Goal: Task Accomplishment & Management: Manage account settings

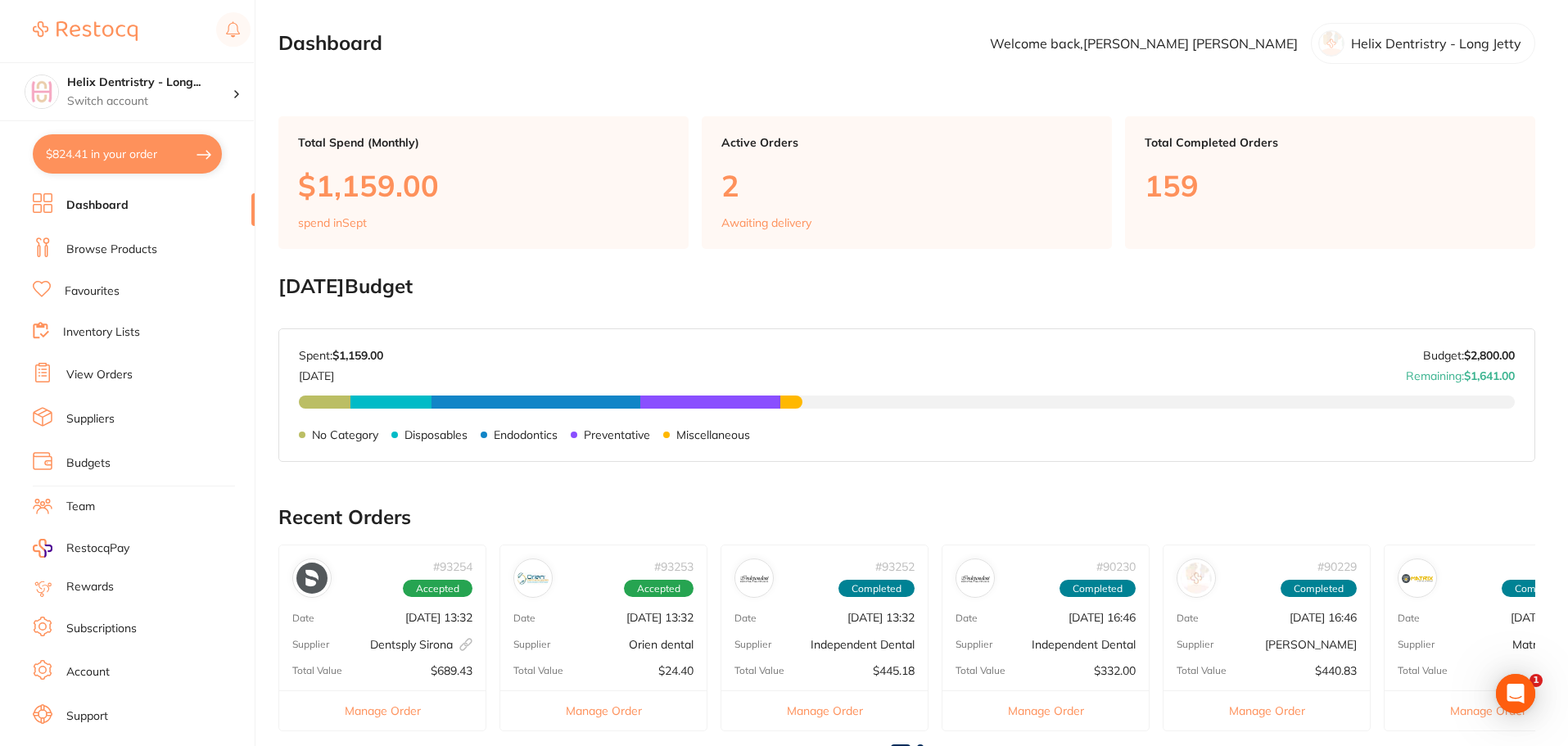
click at [103, 143] on button "$824.41 in your order" at bounding box center [127, 154] width 189 height 39
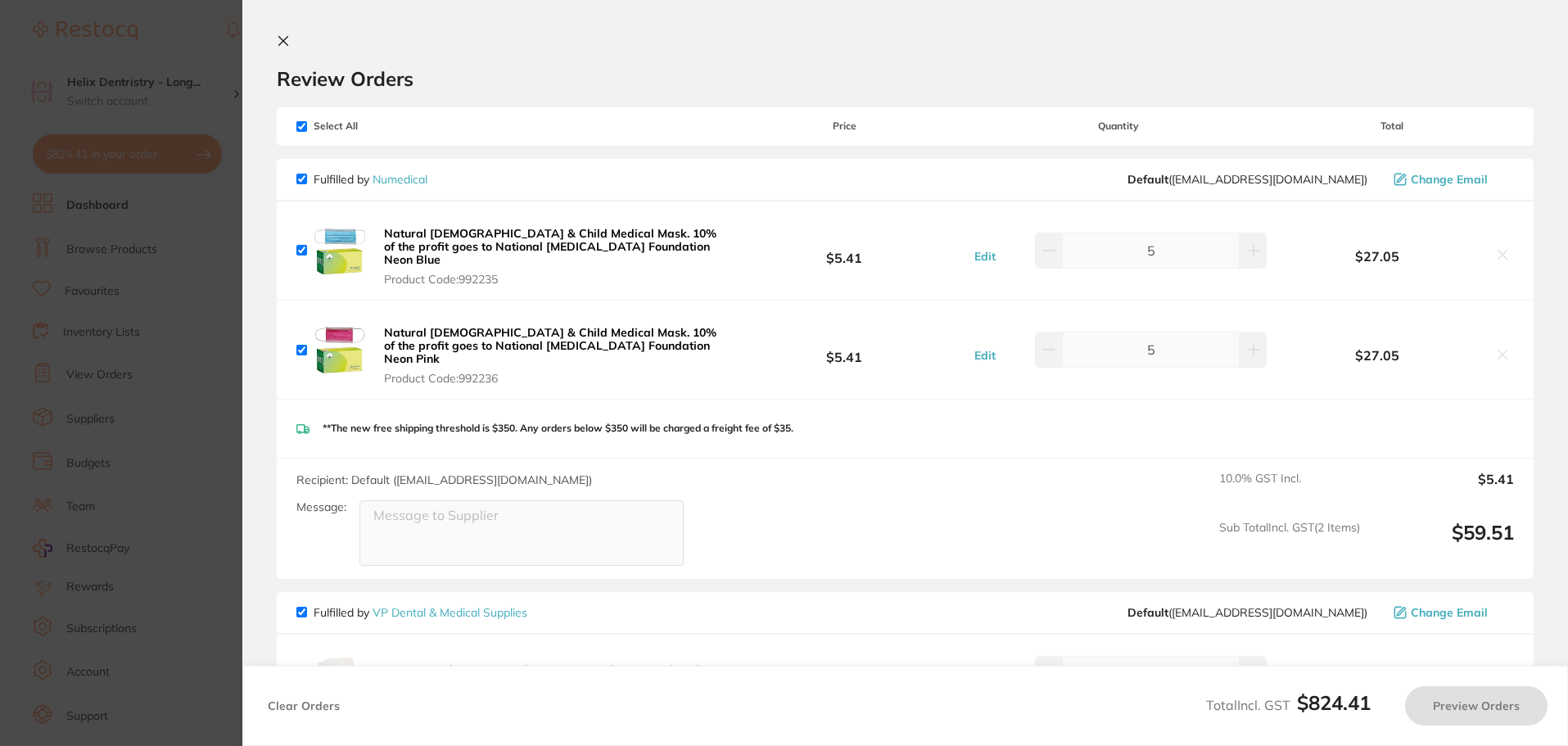
checkbox input "true"
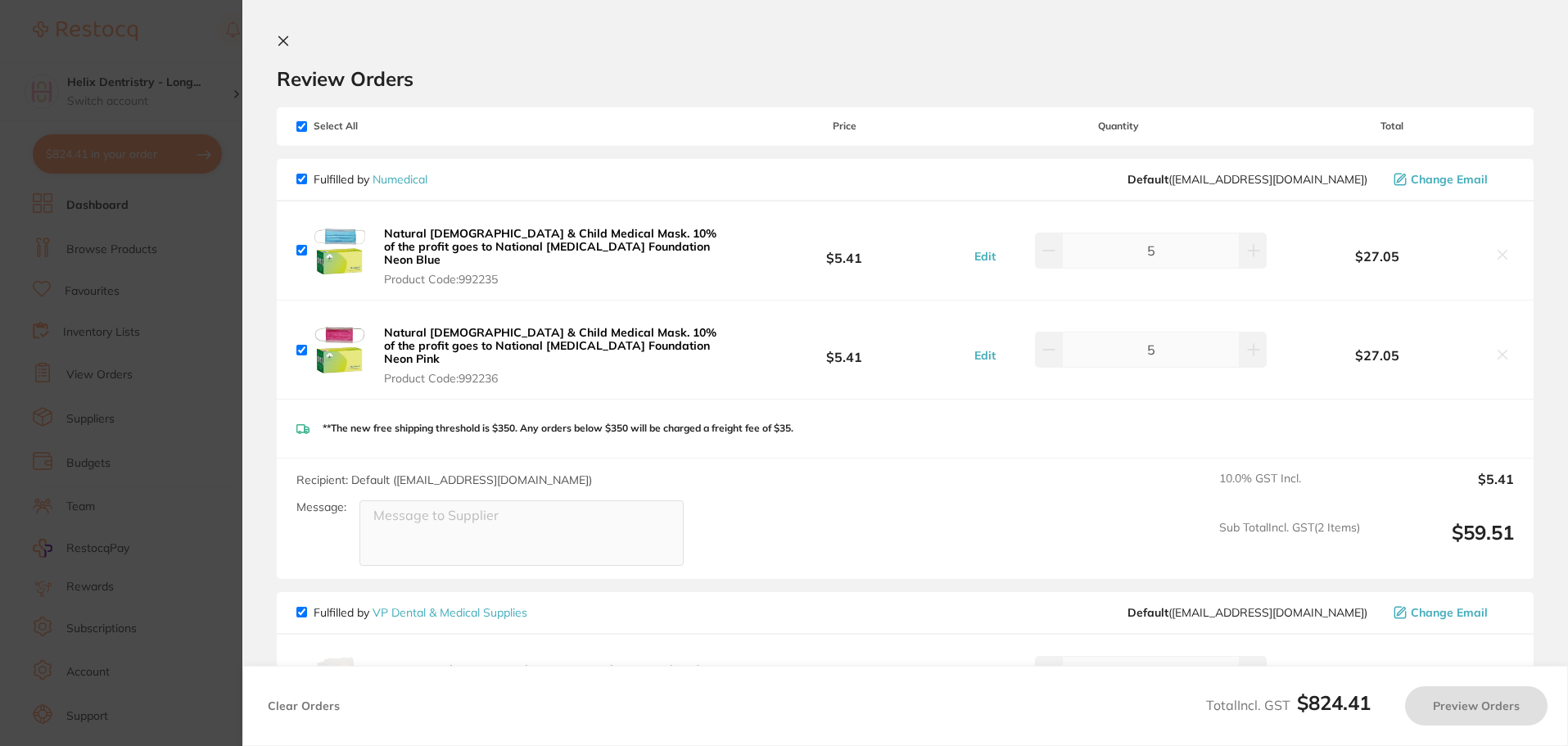
checkbox input "true"
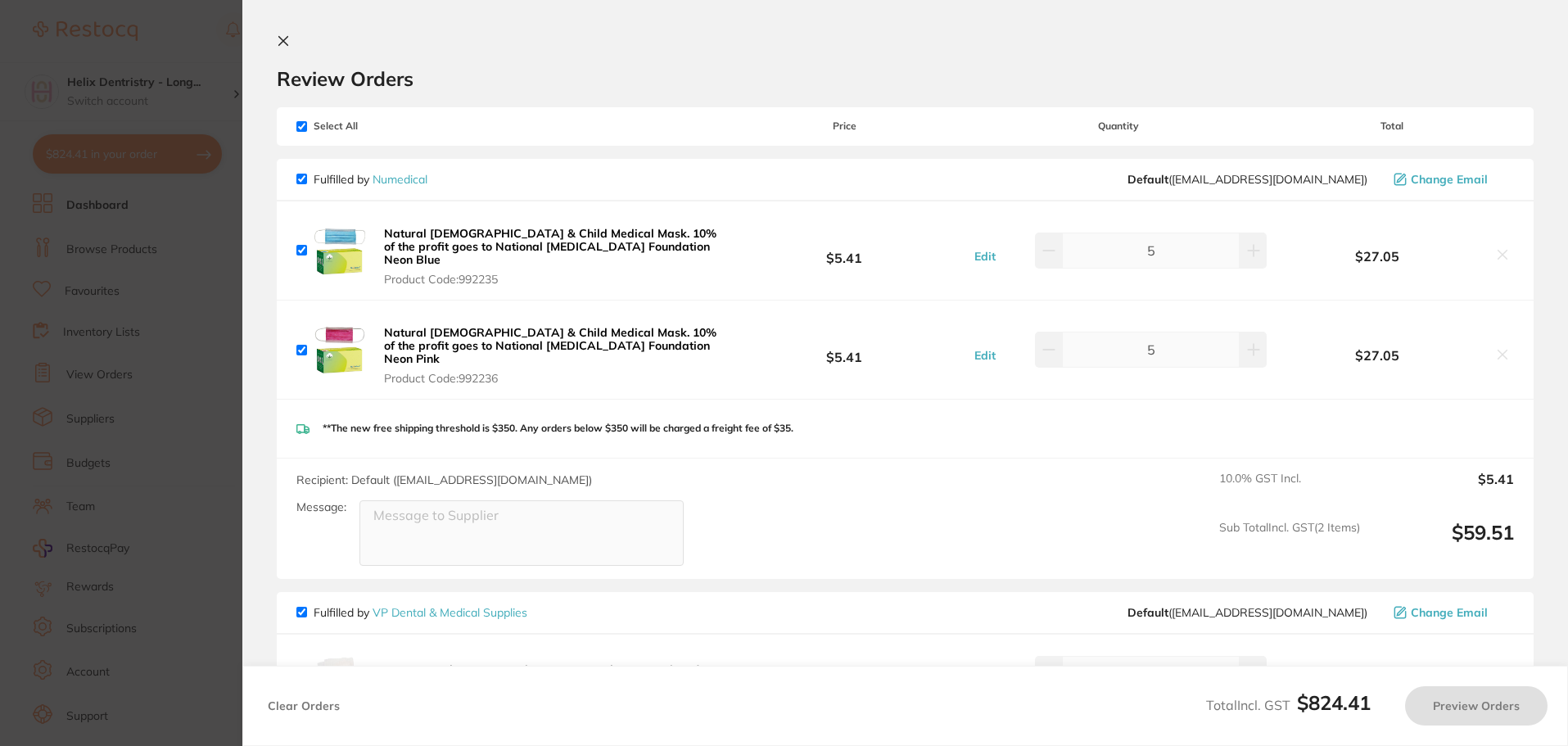
checkbox input "true"
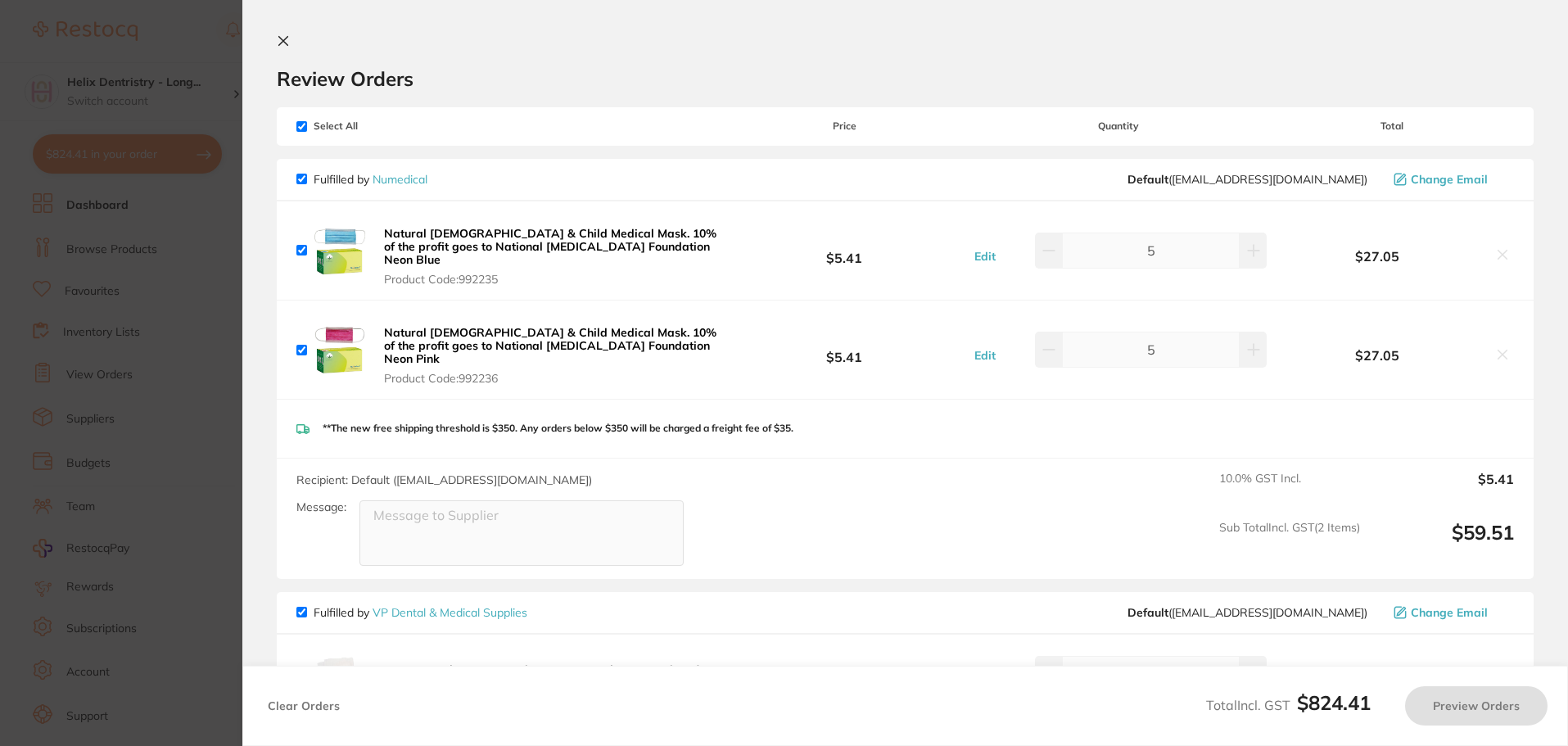
checkbox input "true"
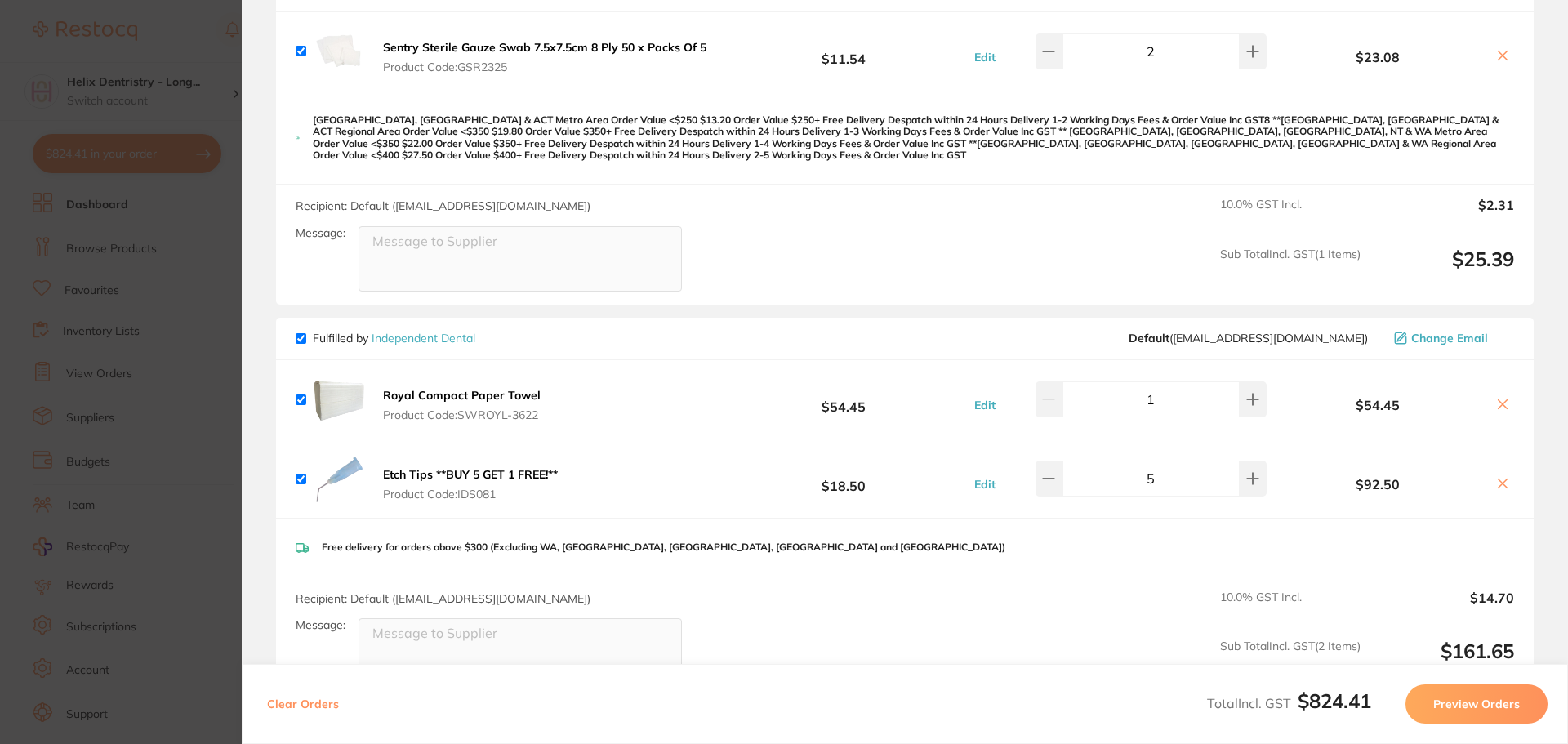
scroll to position [734, 0]
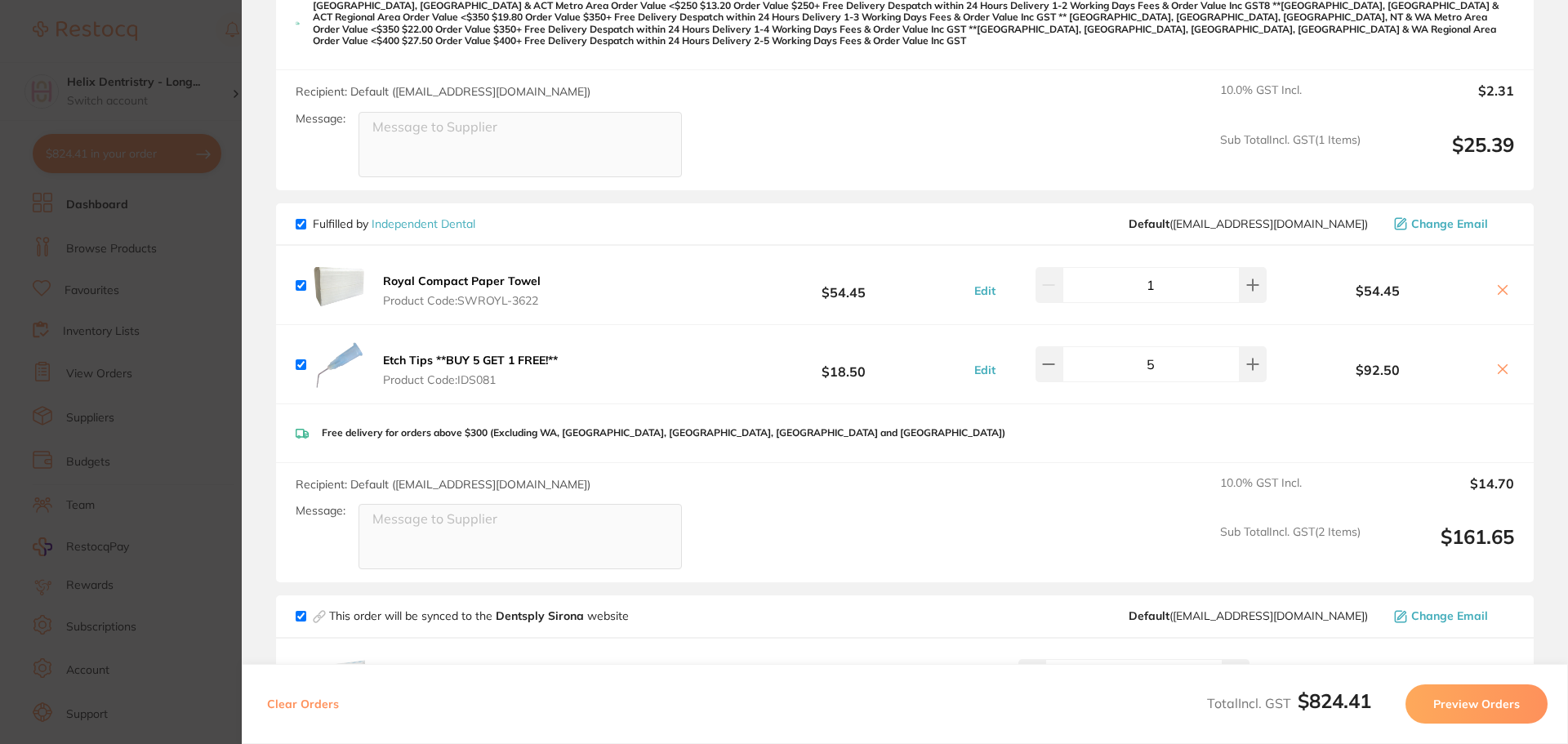
click at [1498, 285] on icon at bounding box center [1503, 289] width 9 height 9
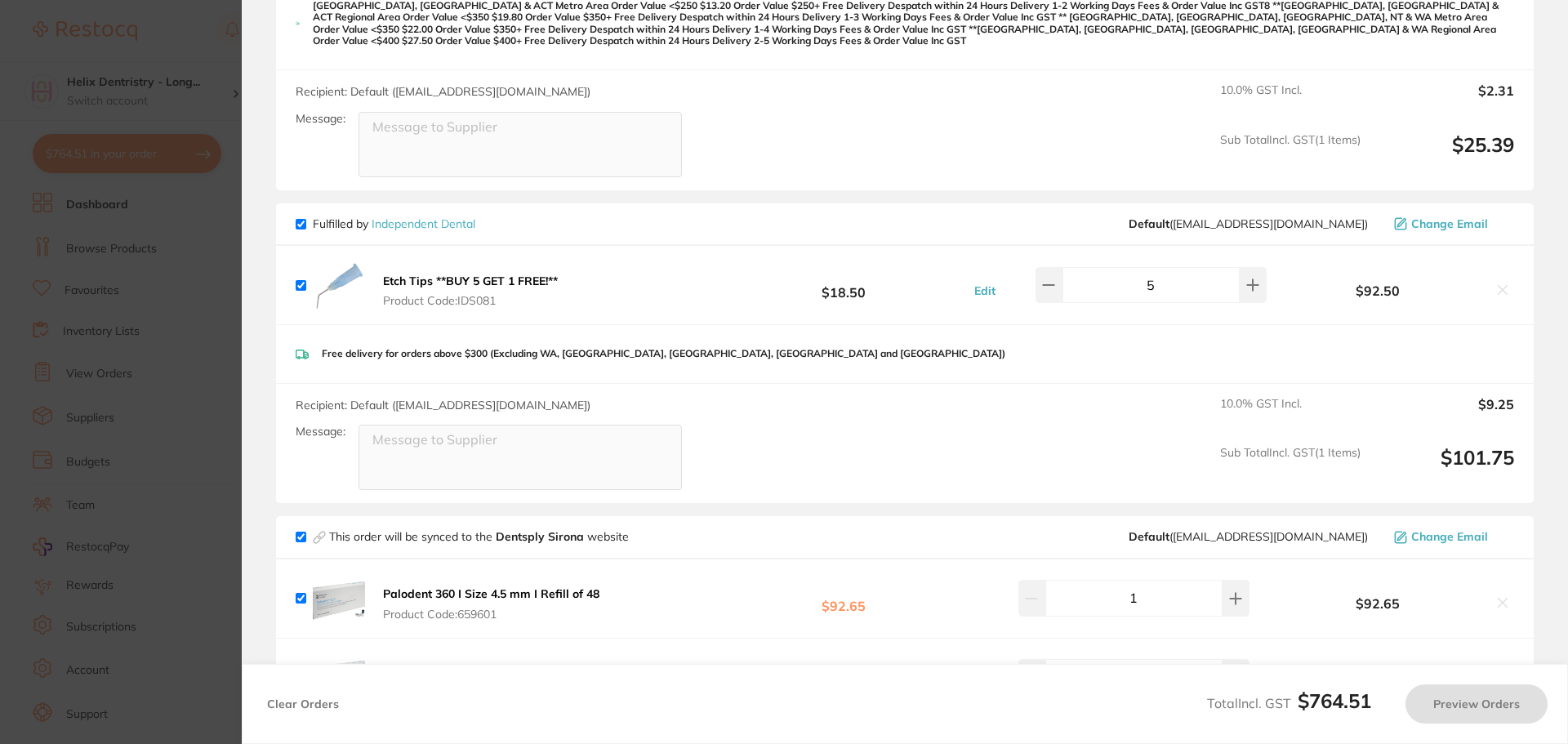
checkbox input "true"
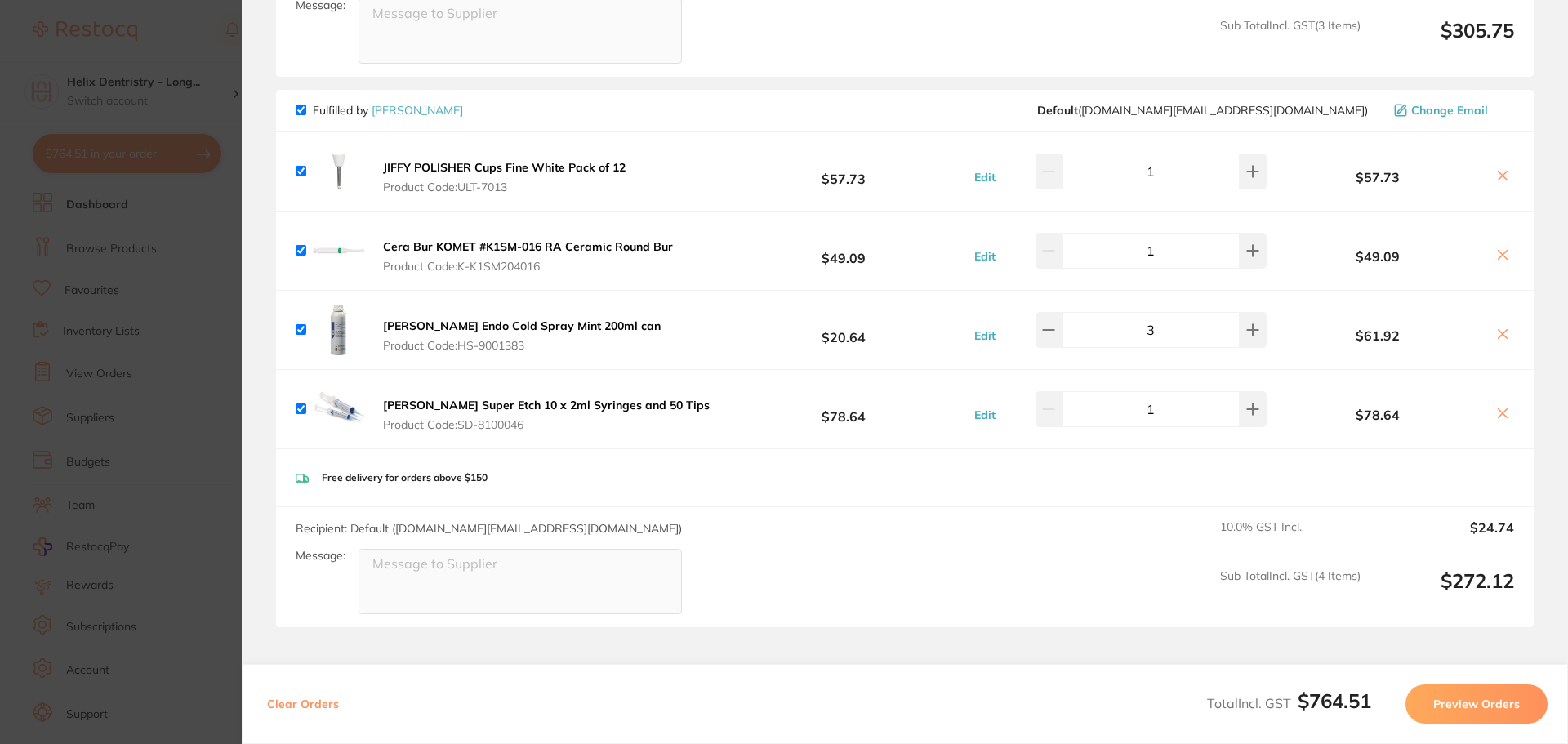
scroll to position [1735, 0]
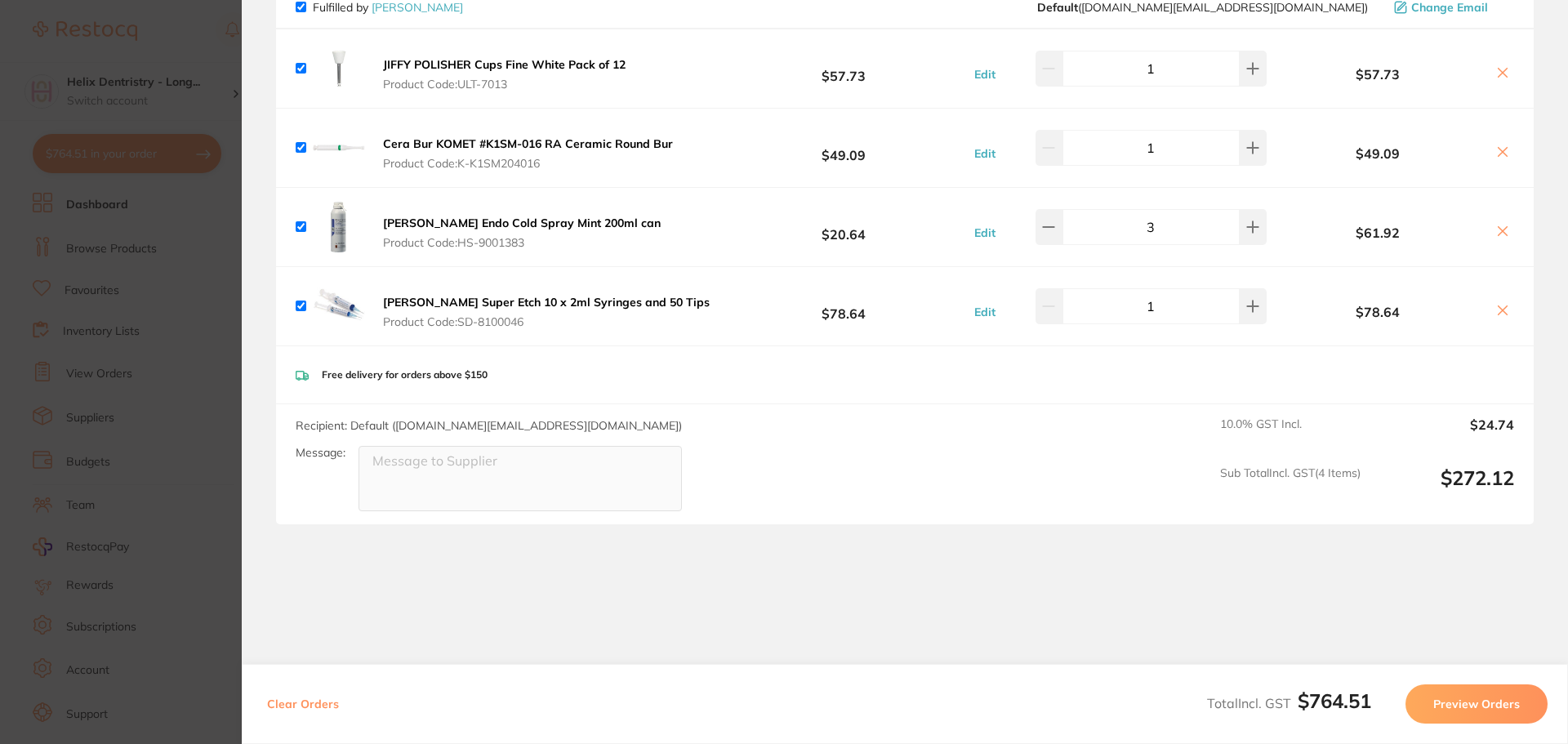
click at [97, 276] on section "Update RRP Set your pre negotiated price for this item. Item Agreed RRP (excl. …" at bounding box center [784, 372] width 1568 height 744
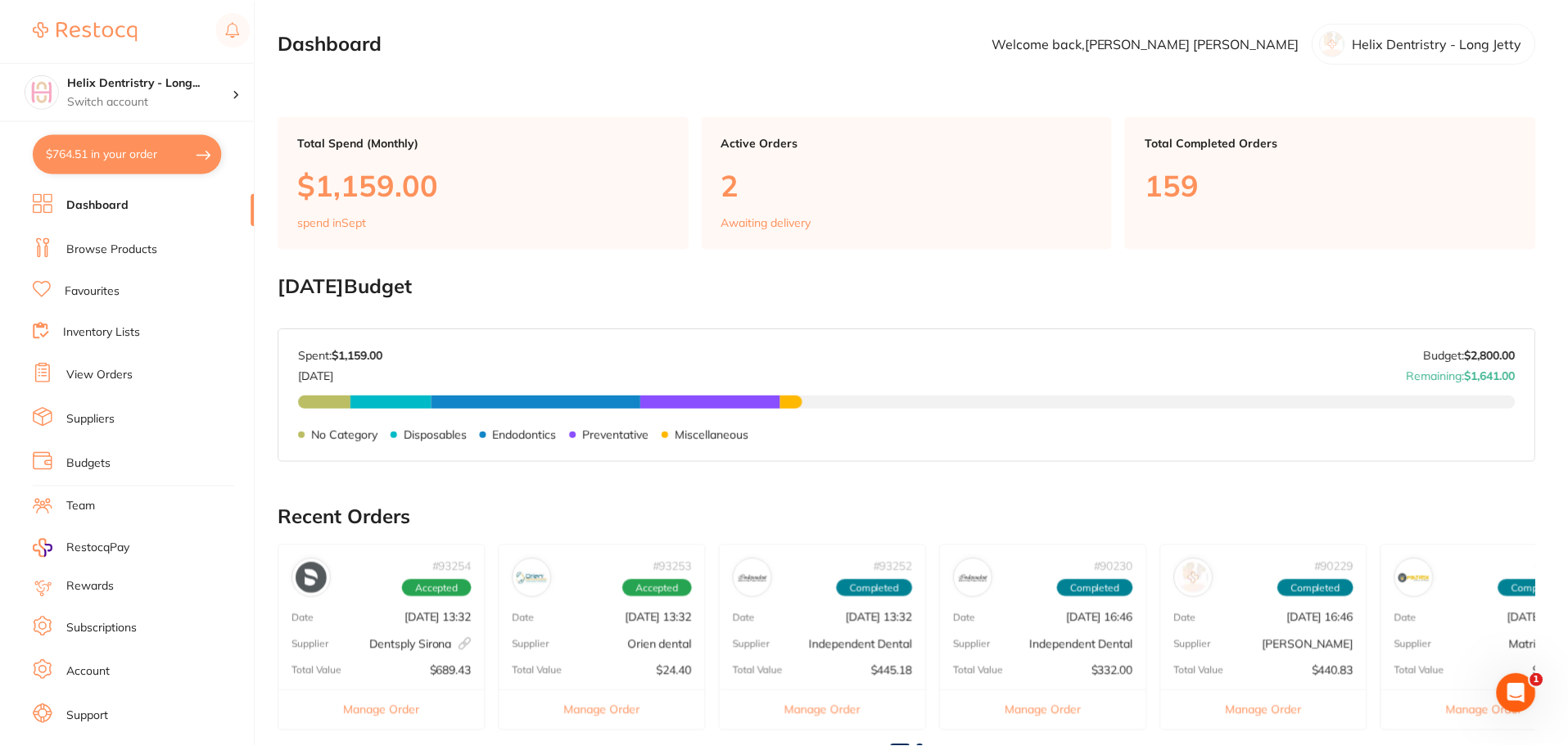
scroll to position [9, 0]
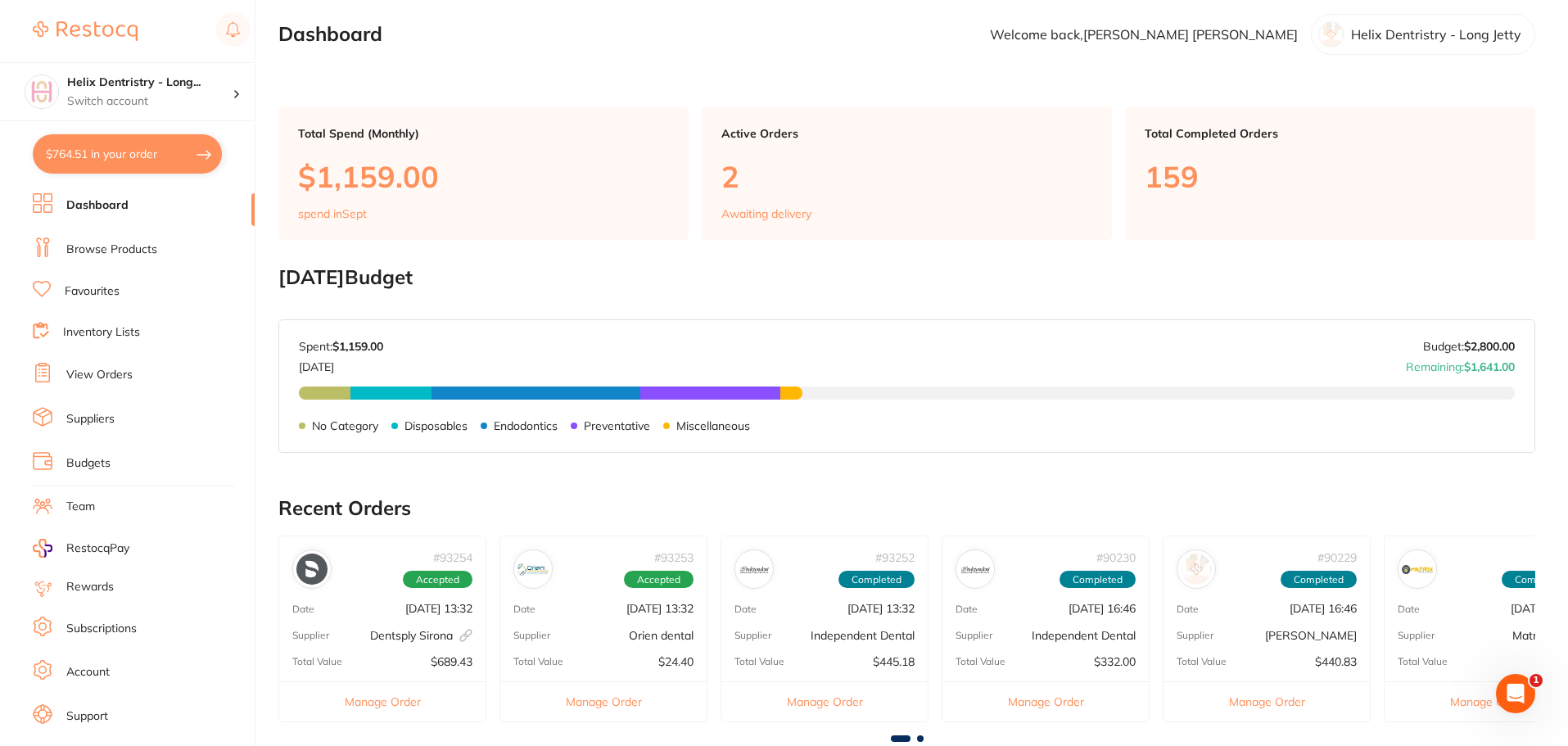
click at [105, 376] on link "View Orders" at bounding box center [99, 375] width 66 height 17
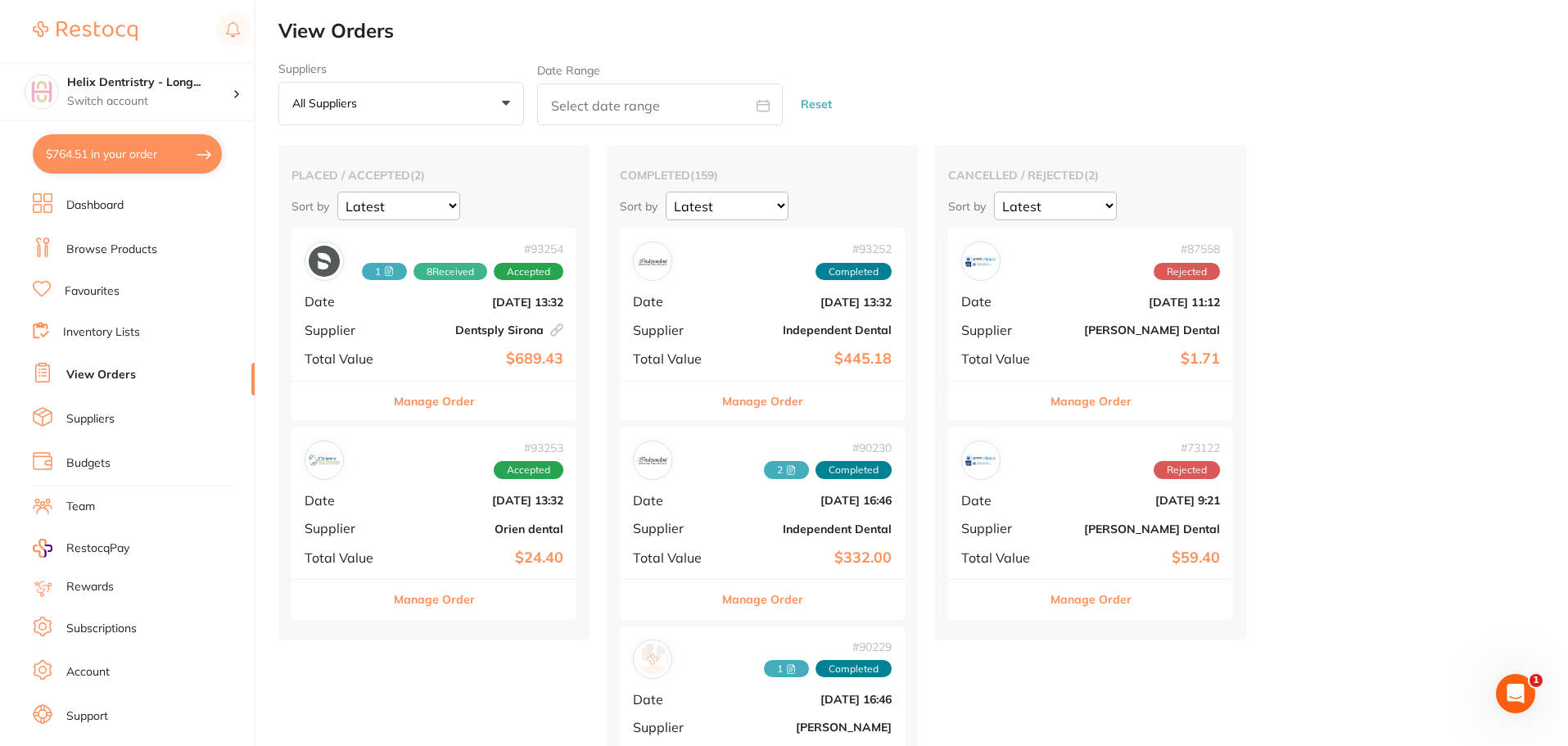
click at [735, 331] on b "Independent Dental" at bounding box center [809, 330] width 164 height 13
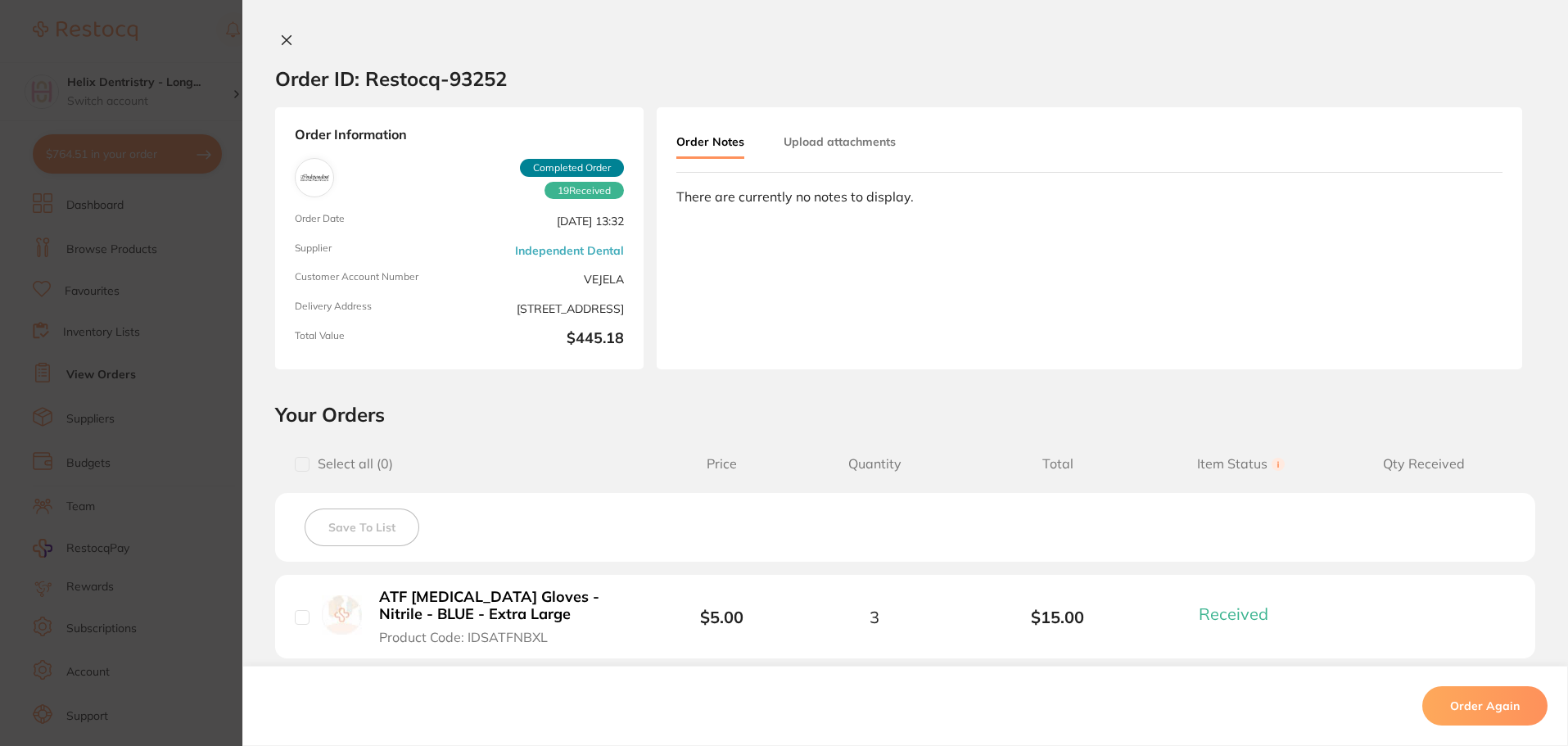
click at [828, 132] on button "Upload attachments" at bounding box center [839, 141] width 112 height 29
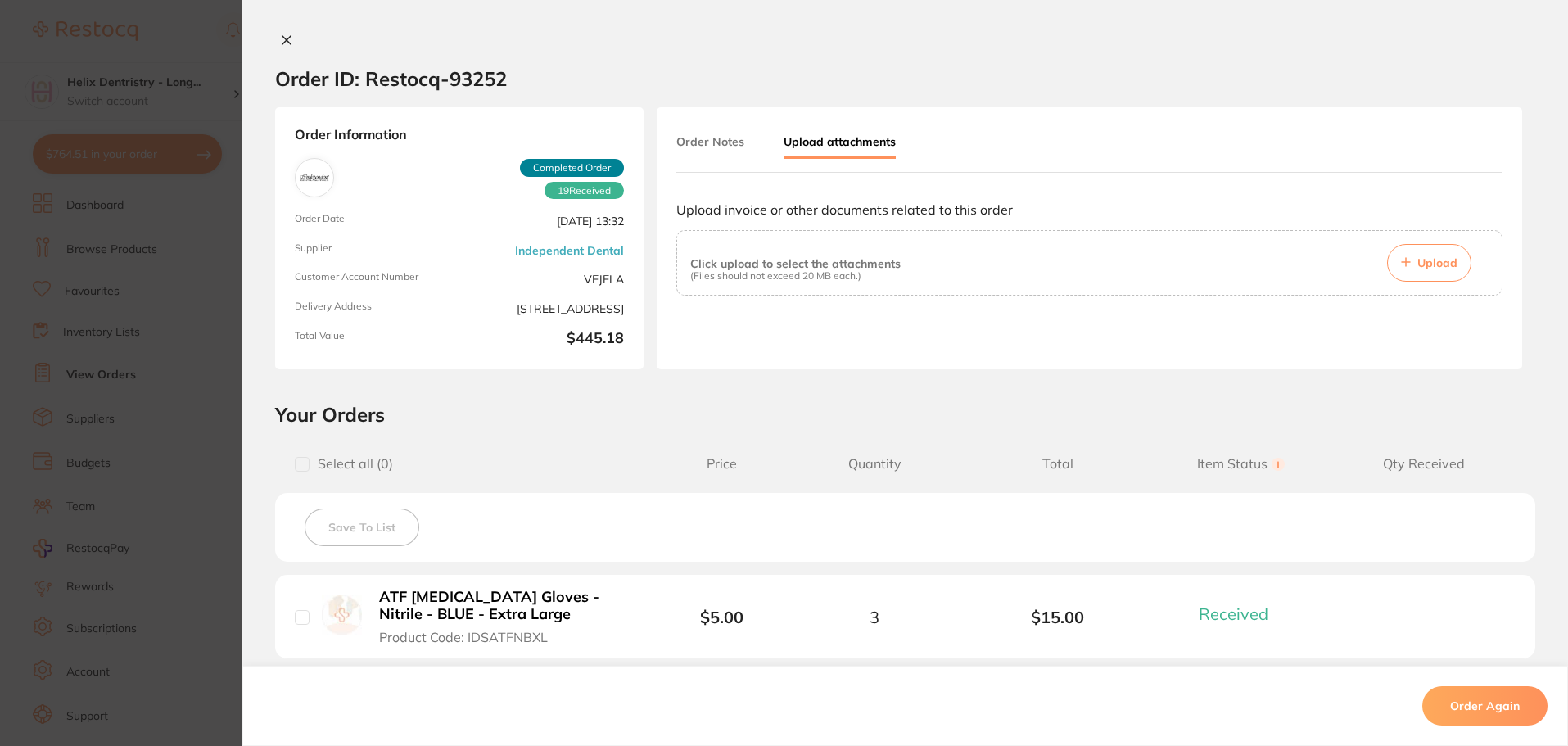
click at [1427, 259] on span "Upload" at bounding box center [1437, 263] width 40 height 15
click at [160, 300] on section "Order ID: Restocq- 93252 Order Information 19 Received Completed Order Order Da…" at bounding box center [784, 373] width 1568 height 746
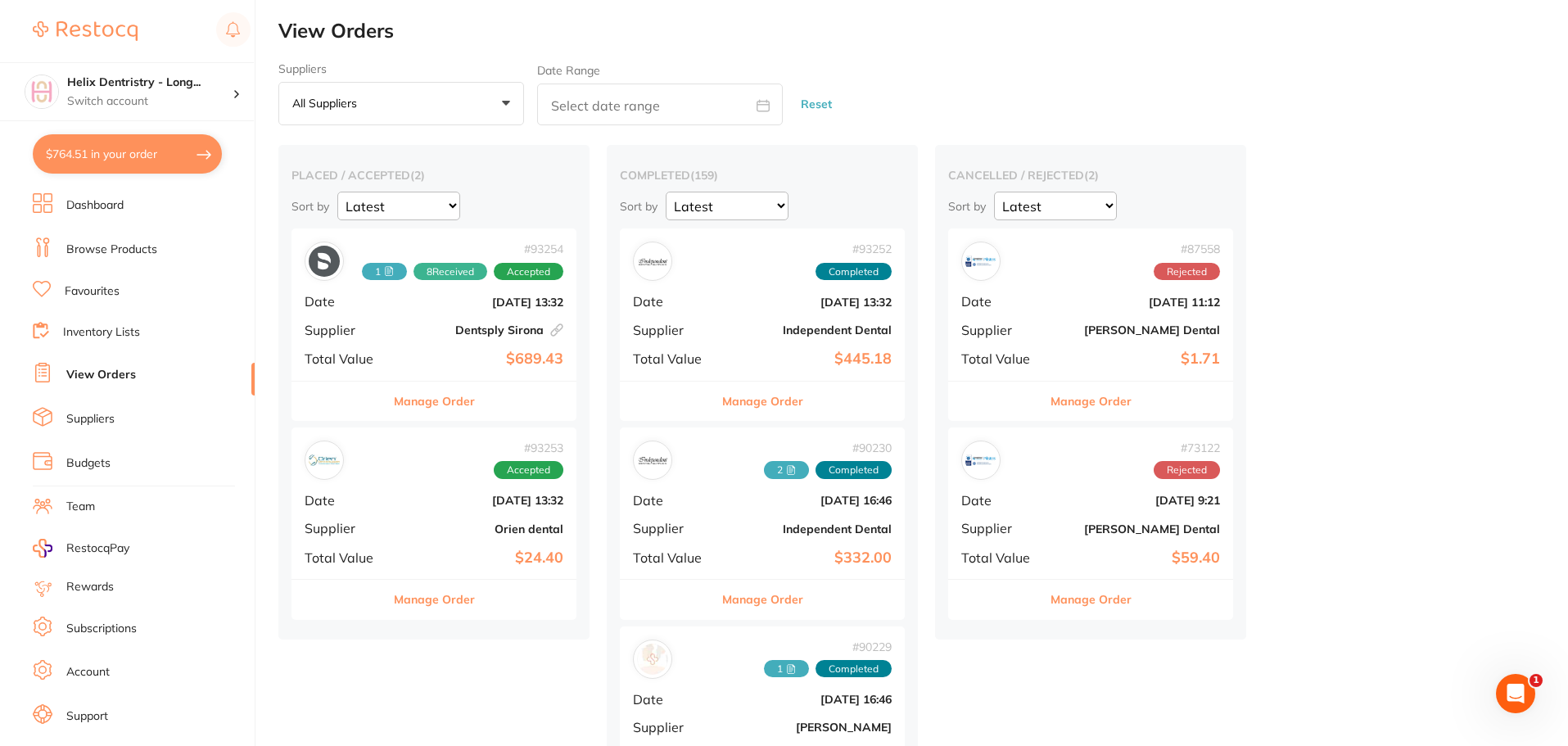
click at [464, 326] on b "Dentsply Sirona This order has been placed with your online account on Dentsply…" at bounding box center [481, 330] width 164 height 13
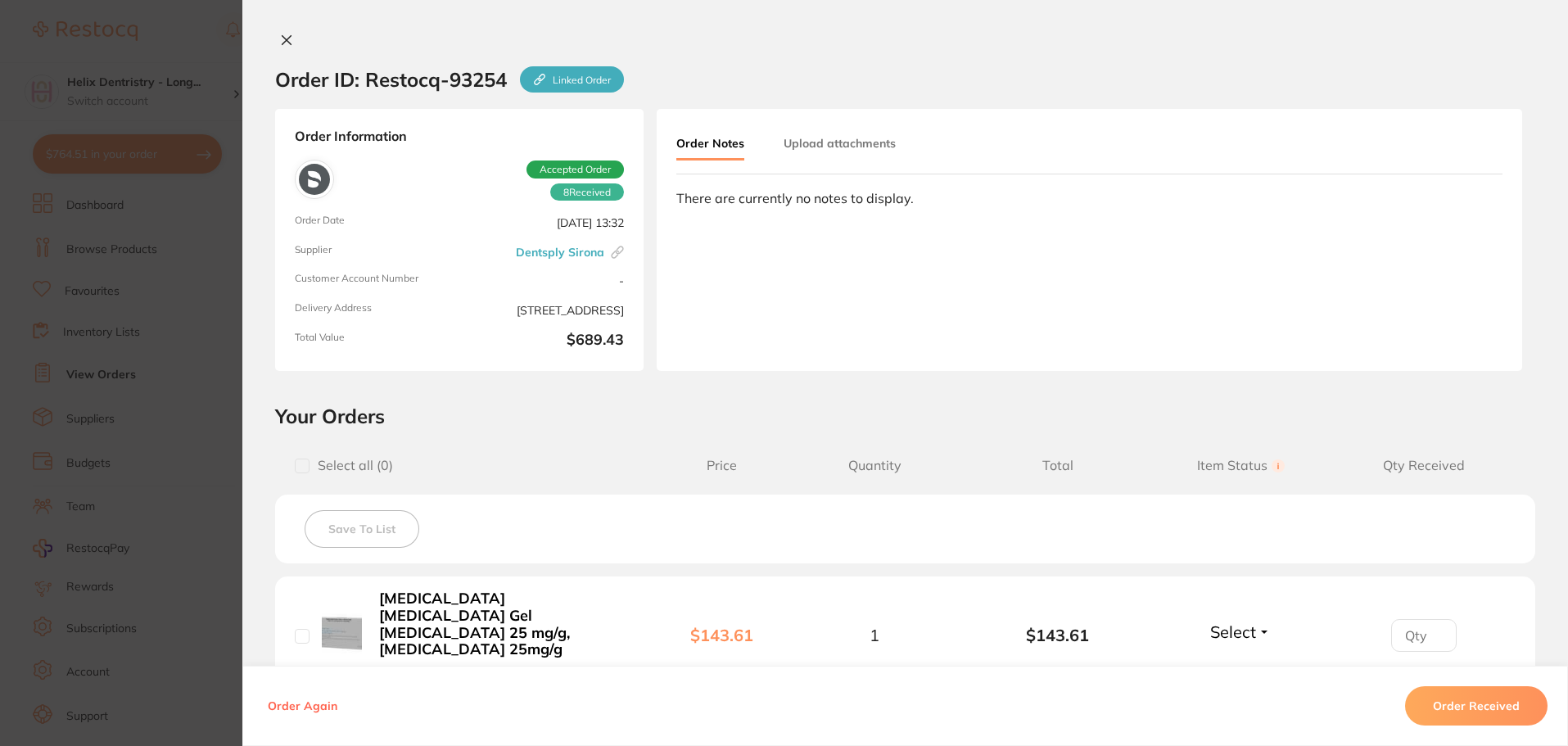
click at [823, 138] on button "Upload attachments" at bounding box center [839, 142] width 112 height 29
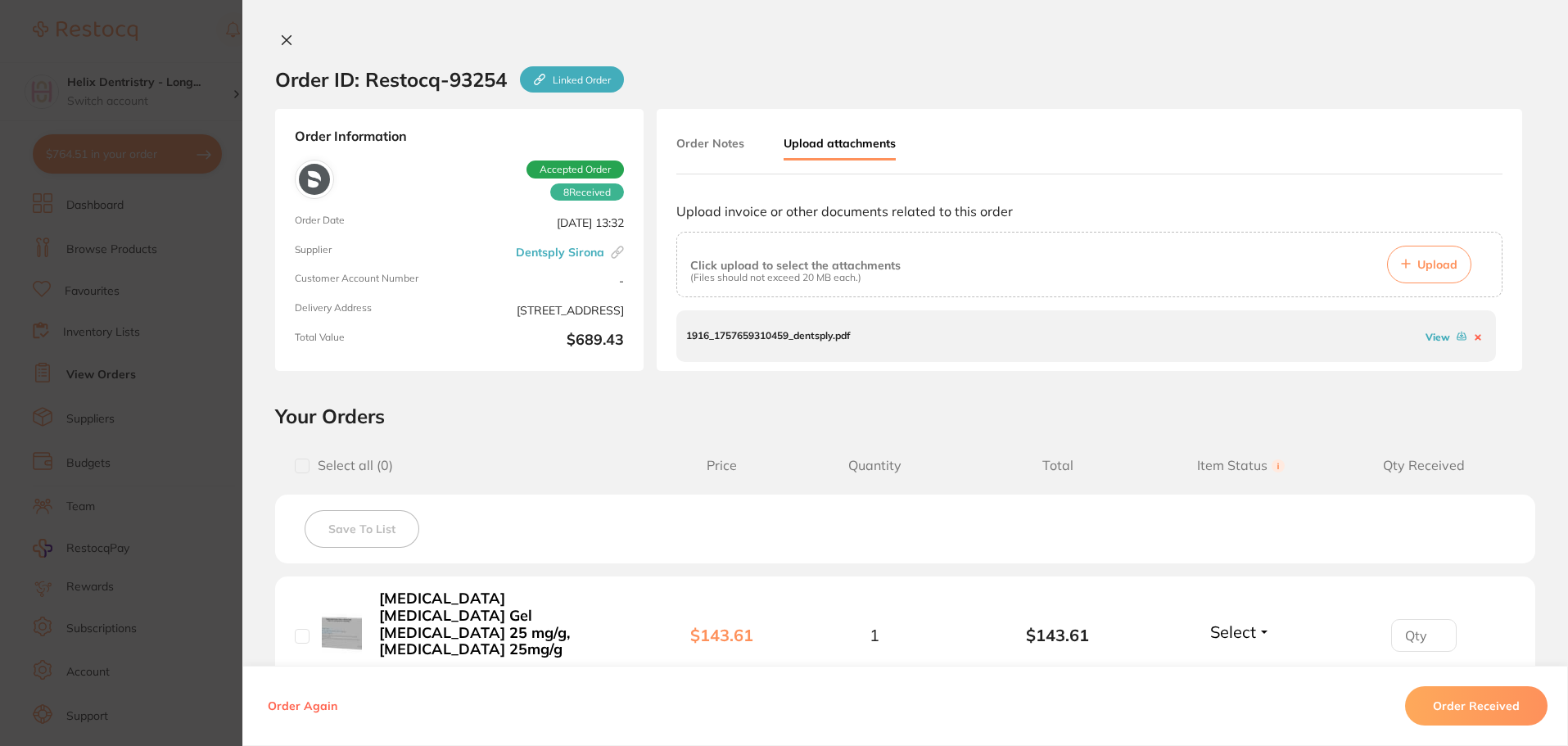
click at [1435, 337] on link "View" at bounding box center [1438, 337] width 25 height 12
click at [194, 145] on section "Order ID: Restocq- 93254 Linked Order Order Information 8 Received Accepted Ord…" at bounding box center [784, 373] width 1568 height 746
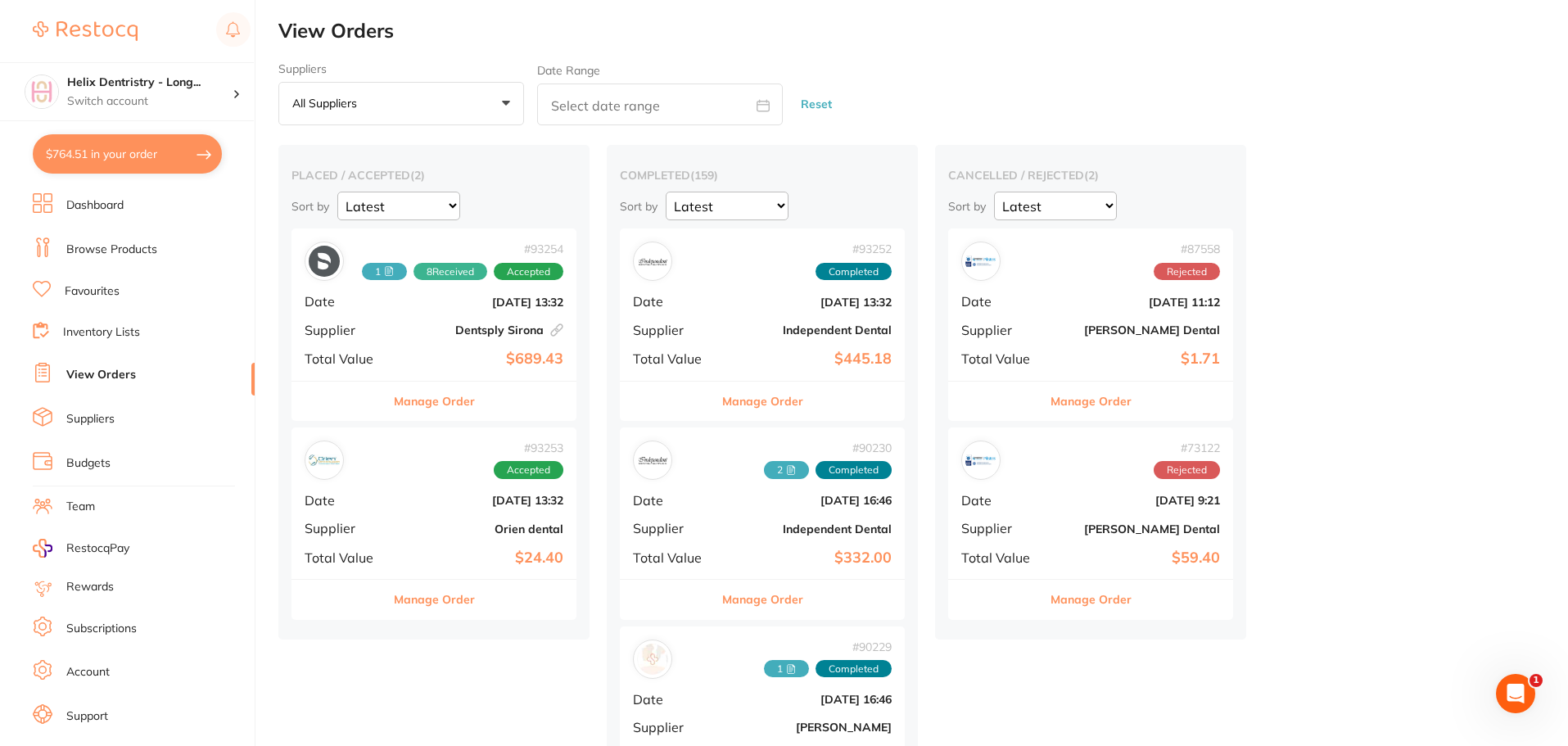
click at [779, 315] on div "# 93252 Completed Date [DATE] 13:32 Supplier Independent Dental Total Value $44…" at bounding box center [762, 303] width 285 height 151
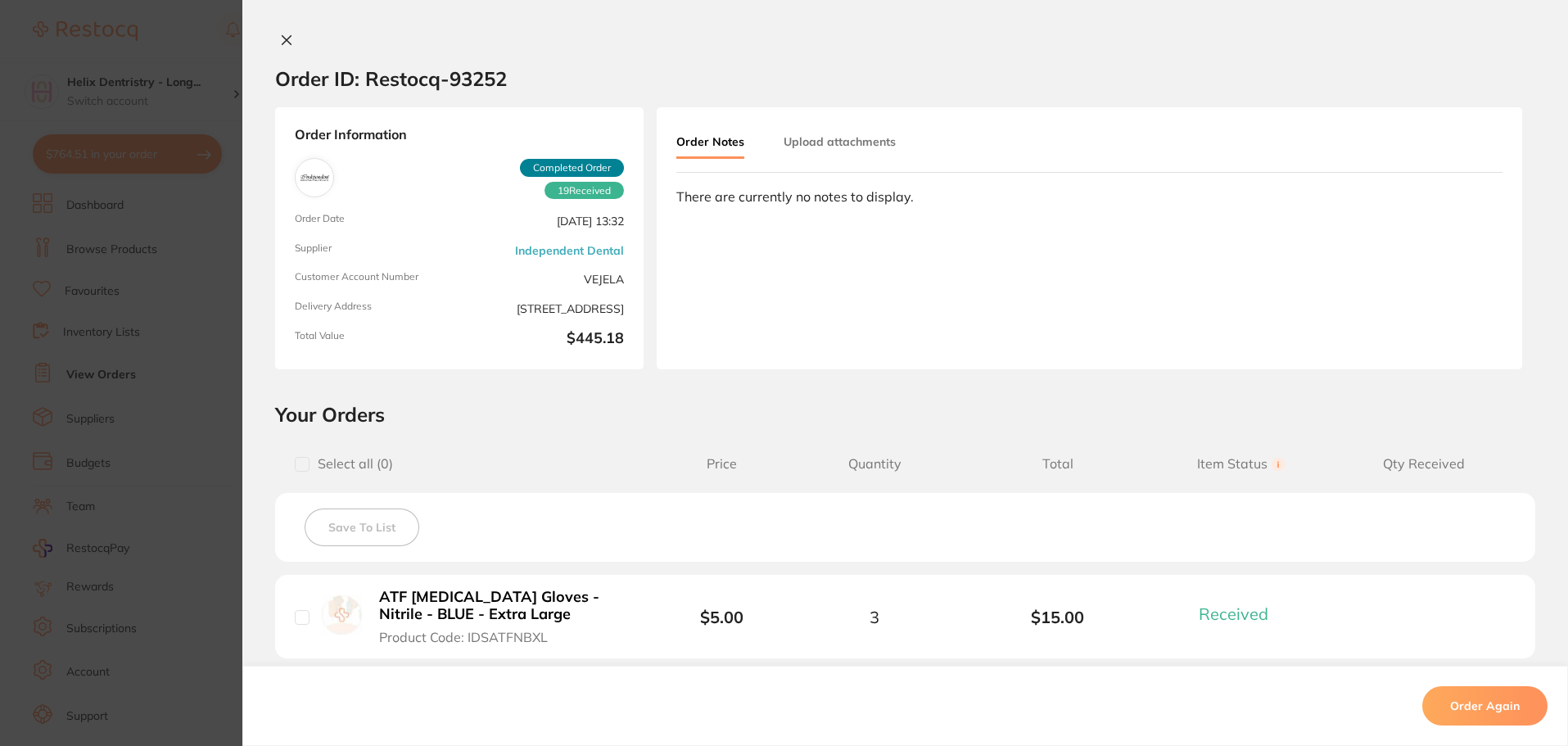
click at [844, 138] on button "Upload attachments" at bounding box center [839, 141] width 112 height 29
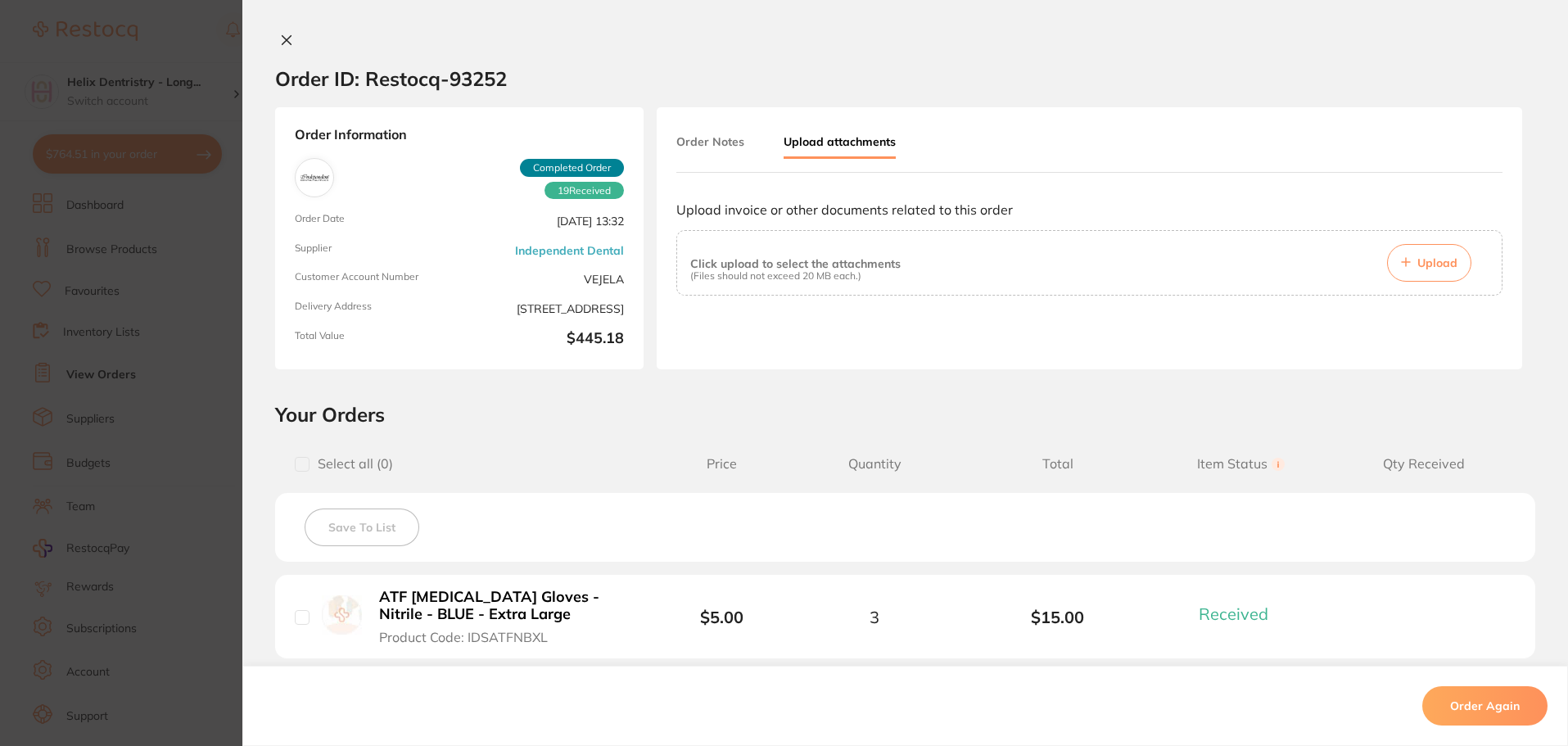
click at [1449, 252] on button "Upload" at bounding box center [1428, 263] width 84 height 38
click at [1449, 265] on span "Upload" at bounding box center [1437, 263] width 40 height 15
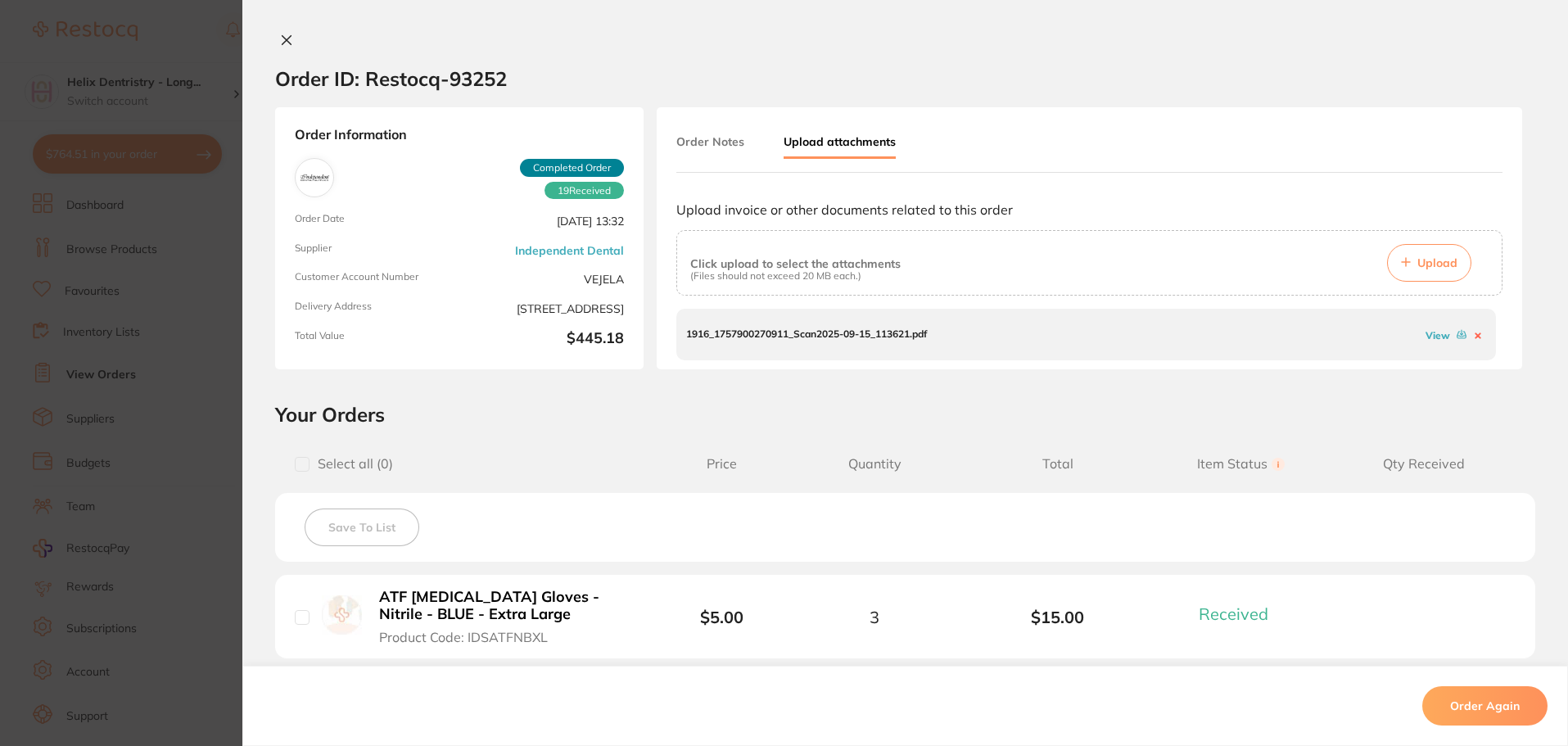
click at [1426, 331] on link "View" at bounding box center [1438, 335] width 25 height 12
click at [175, 334] on section "Order ID: Restocq- 93252 Order Information 19 Received Completed Order Order Da…" at bounding box center [784, 373] width 1568 height 746
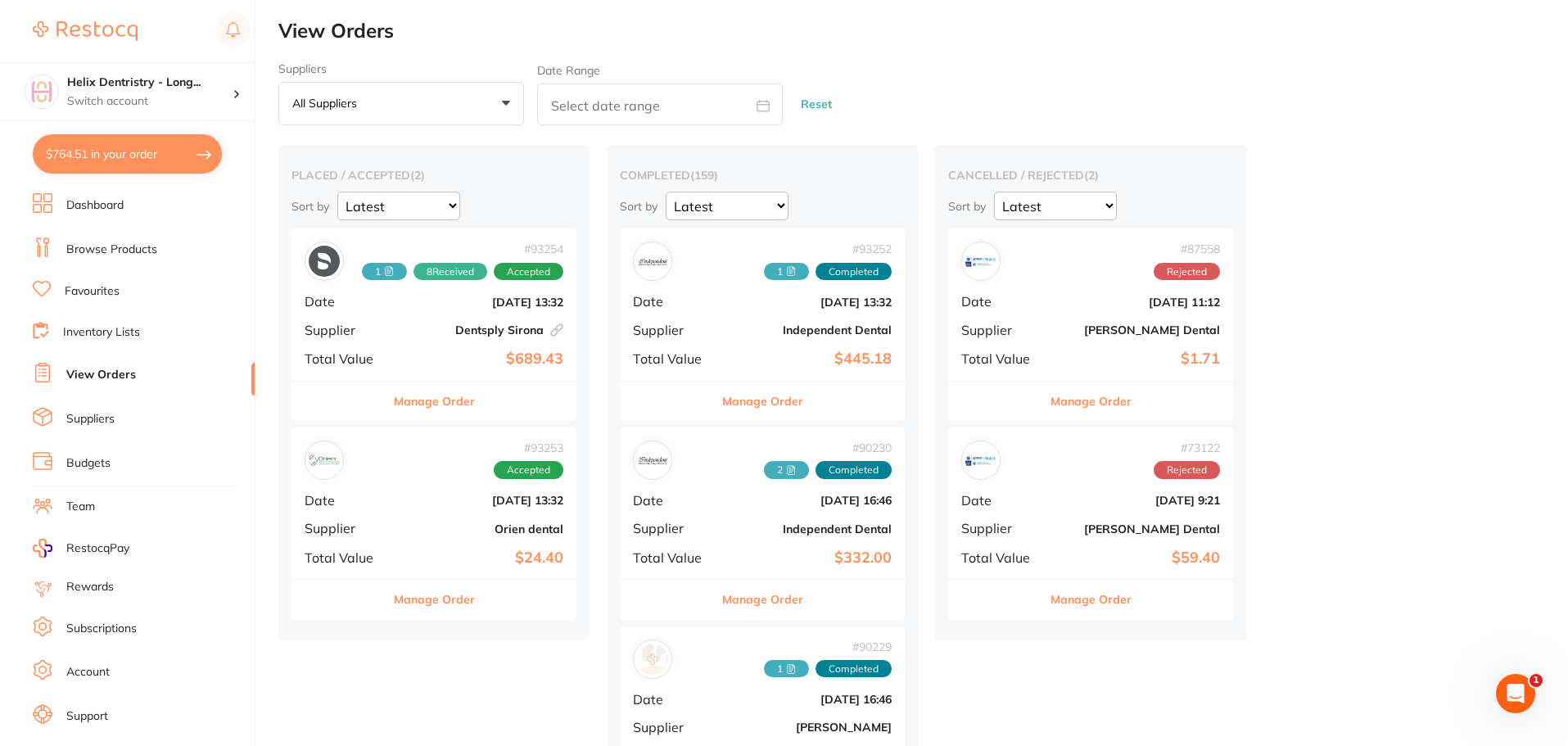
click at [167, 162] on button "$764.51 in your order" at bounding box center [127, 154] width 189 height 39
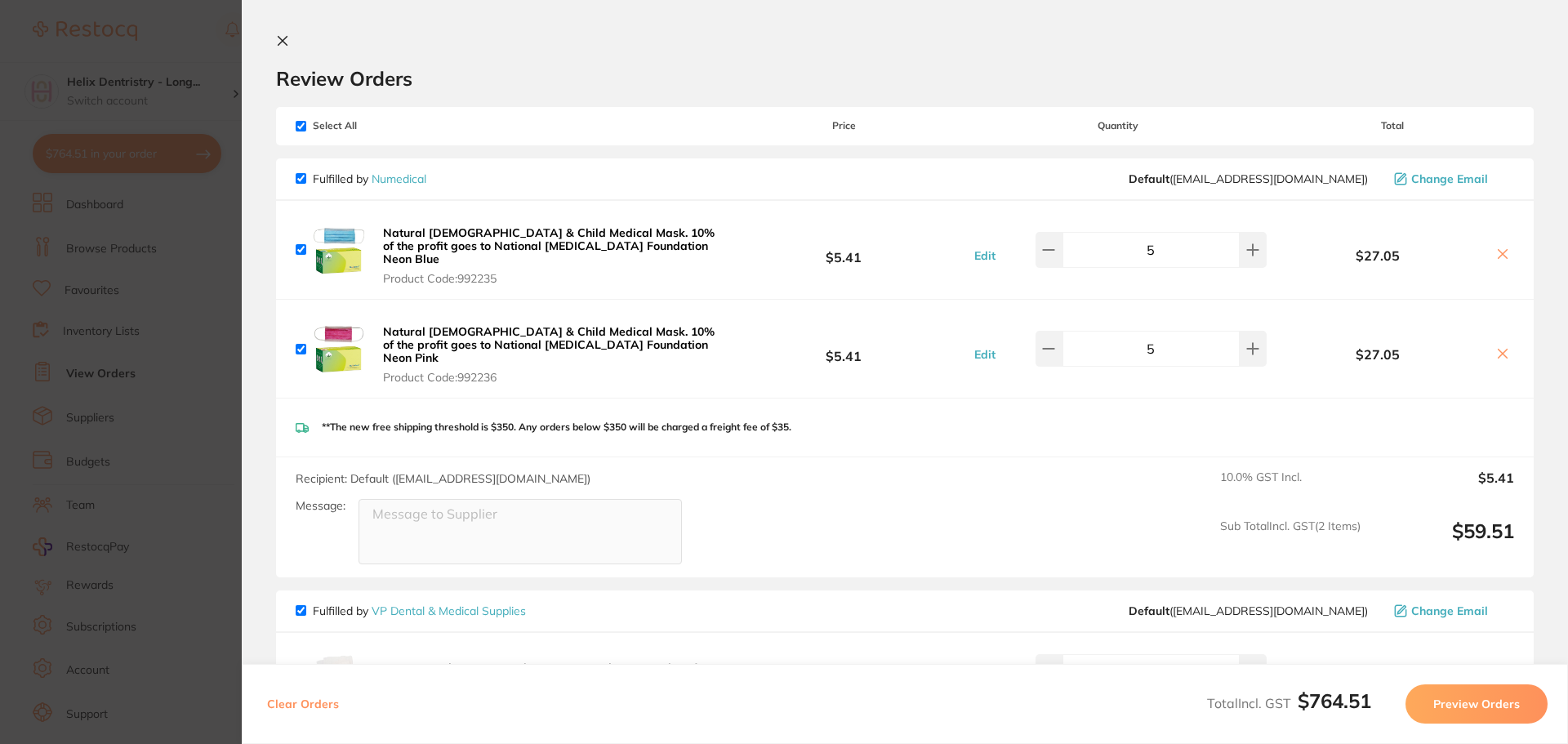
click at [174, 241] on section "Update RRP Set your pre negotiated price for this item. Item Agreed RRP (excl. …" at bounding box center [784, 372] width 1568 height 744
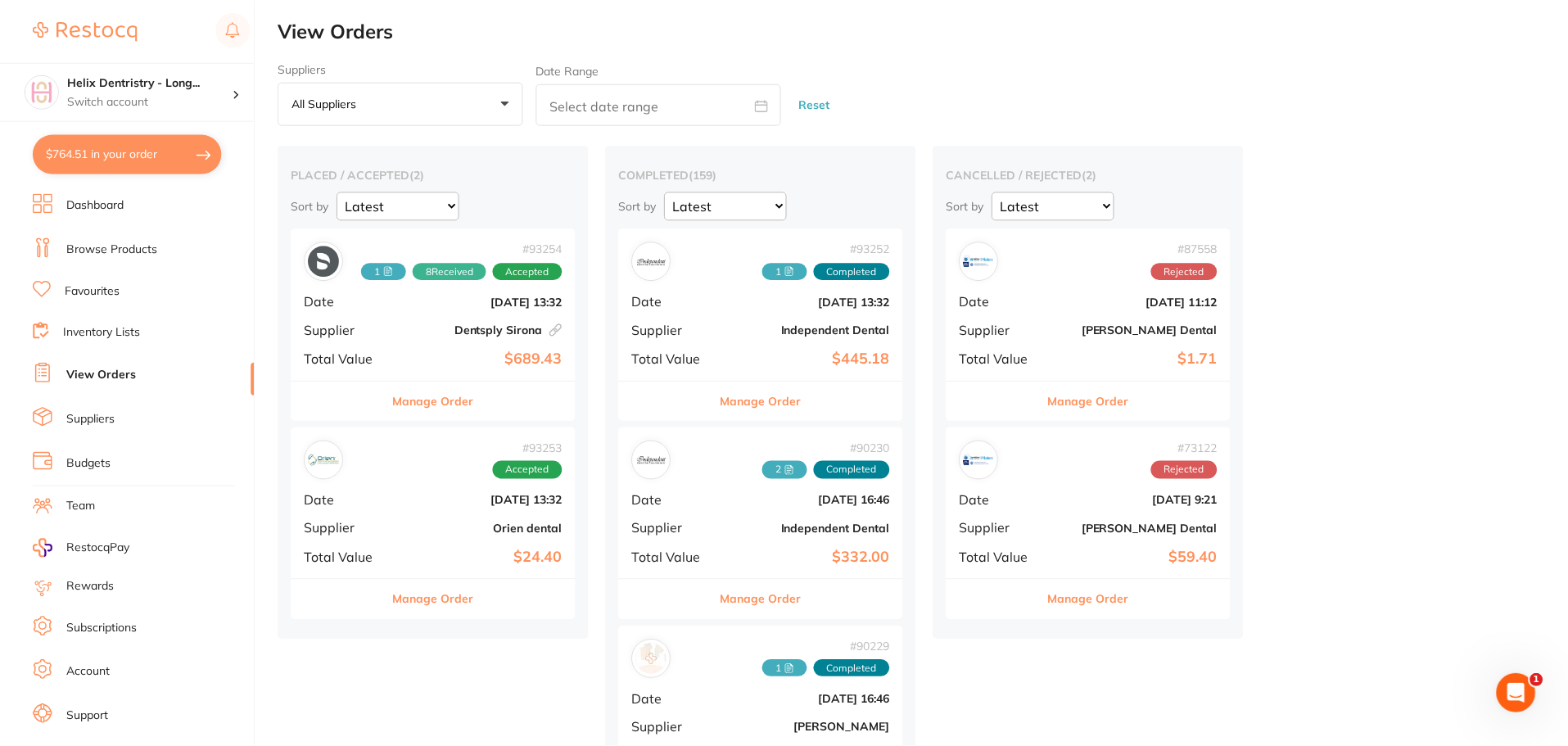
scroll to position [9, 0]
